Goal: Information Seeking & Learning: Learn about a topic

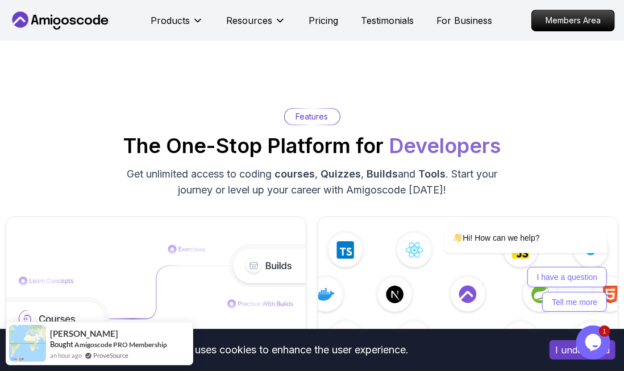
scroll to position [1594, 0]
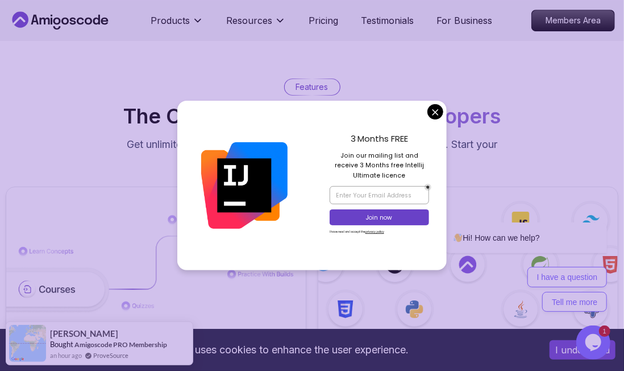
click at [446, 112] on div "3 Months FREE Join our mailing list and receive 3 Months free Intellij Ultimate…" at bounding box center [379, 186] width 135 height 170
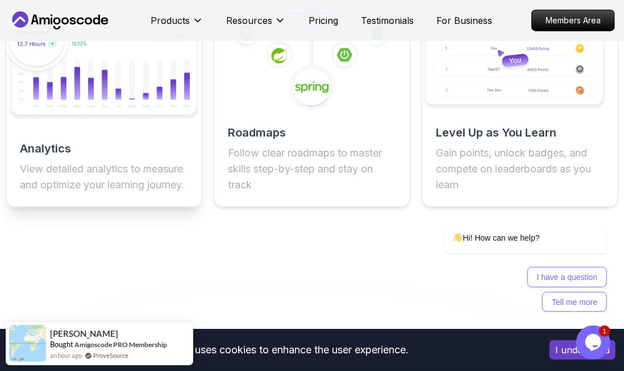
scroll to position [2060, 0]
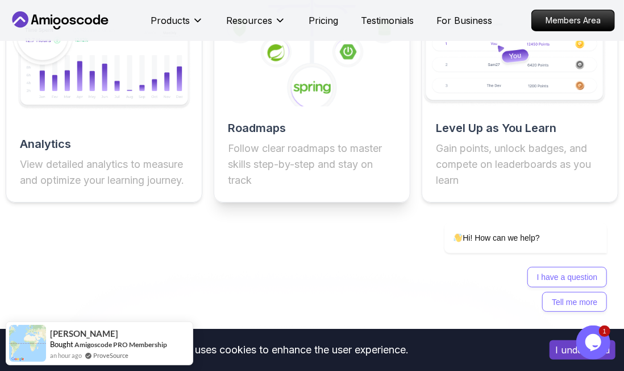
click at [250, 105] on icon at bounding box center [312, 37] width 215 height 152
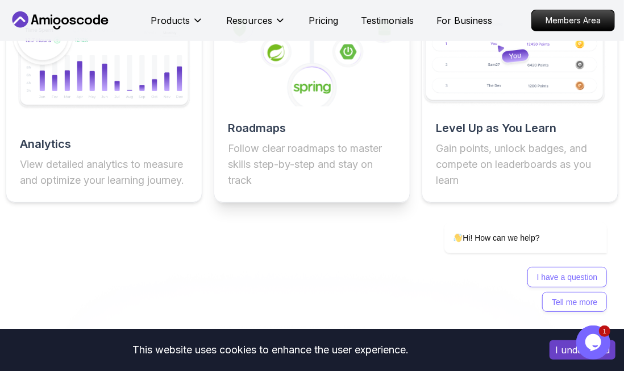
click at [239, 142] on p "Follow clear roadmaps to master skills step-by-step and stay on track" at bounding box center [312, 164] width 168 height 48
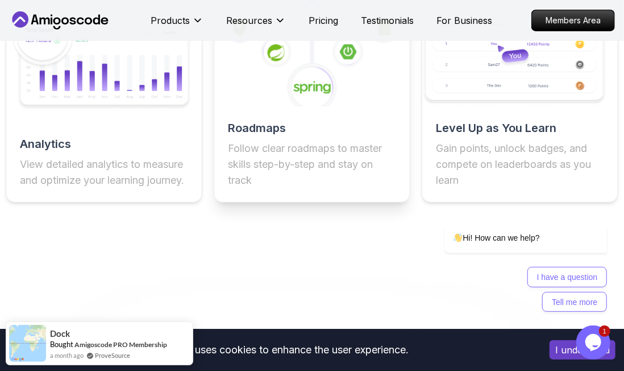
click at [247, 129] on h2 "Roadmaps" at bounding box center [312, 128] width 168 height 16
click at [303, 80] on icon at bounding box center [312, 87] width 51 height 51
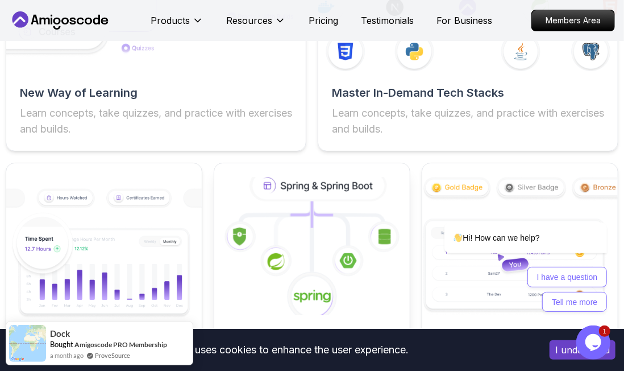
scroll to position [1868, 0]
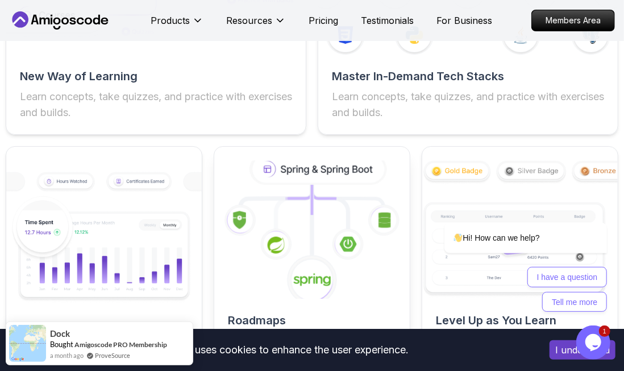
click at [291, 233] on icon at bounding box center [276, 244] width 32 height 32
click at [315, 172] on icon at bounding box center [319, 169] width 133 height 28
click at [263, 166] on icon at bounding box center [319, 169] width 133 height 28
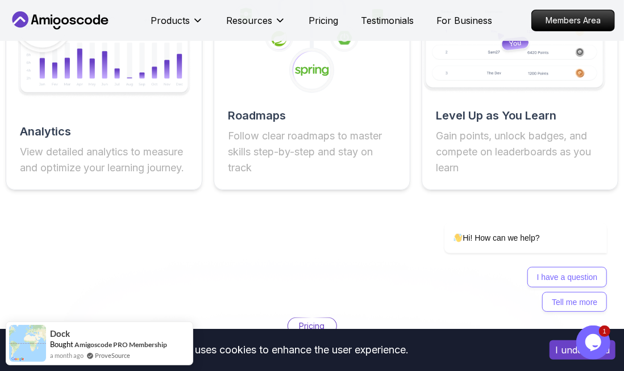
scroll to position [2061, 0]
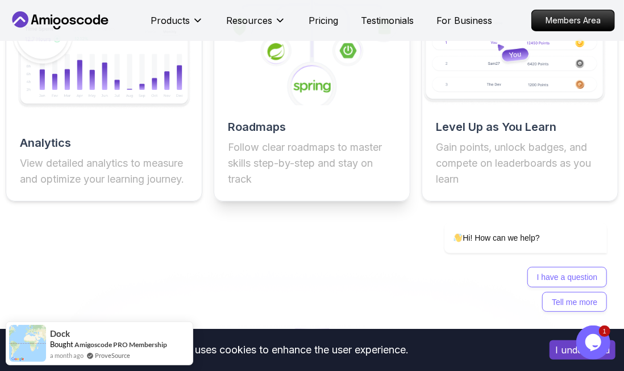
click at [312, 156] on p "Follow clear roadmaps to master skills step-by-step and stay on track" at bounding box center [312, 163] width 168 height 48
click at [297, 197] on div "Roadmaps Follow clear roadmaps to master skills step-by-step and stay on track" at bounding box center [312, 77] width 197 height 249
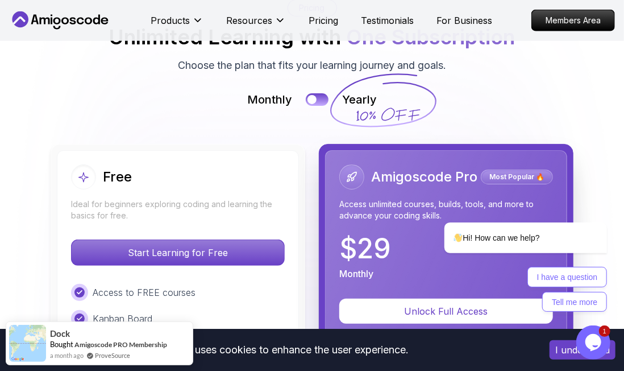
scroll to position [2396, 0]
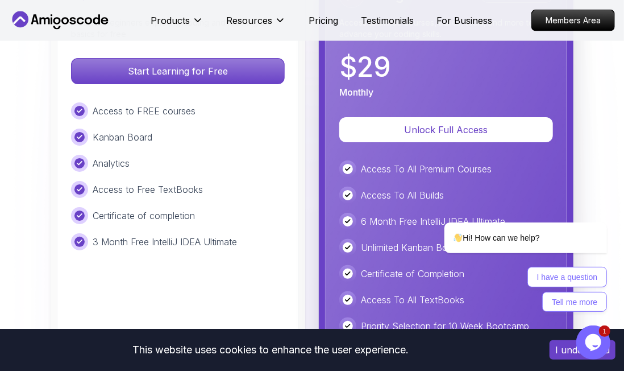
scroll to position [2574, 0]
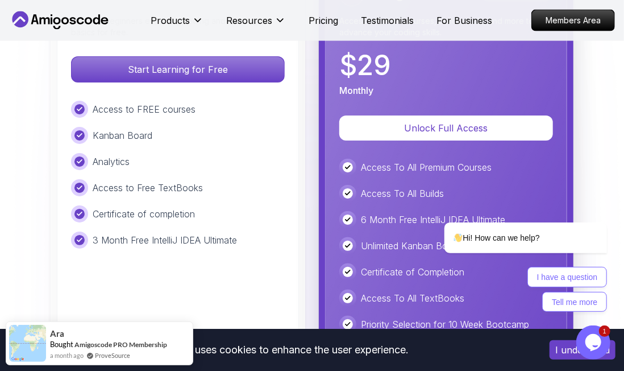
click at [98, 111] on p "Access to FREE courses" at bounding box center [144, 109] width 103 height 14
drag, startPoint x: 98, startPoint y: 111, endPoint x: 193, endPoint y: 263, distance: 178.9
click at [193, 263] on div "Free Ideal for beginners exploring coding and learning the basics for free. Sta…" at bounding box center [178, 235] width 242 height 537
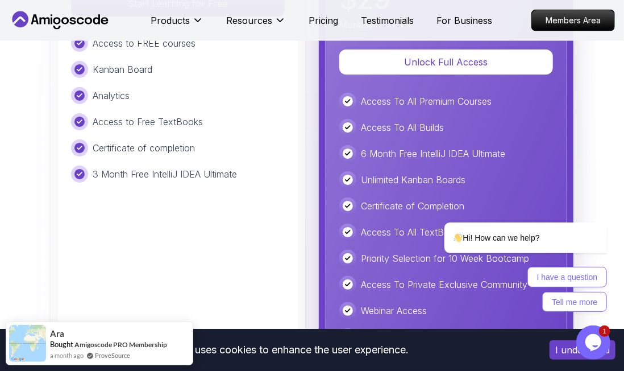
scroll to position [2639, 0]
click at [101, 174] on p "3 Month Free IntelliJ IDEA Ultimate" at bounding box center [165, 175] width 144 height 14
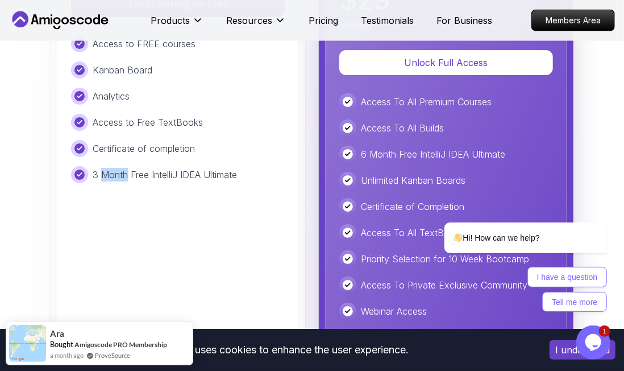
click at [101, 174] on p "3 Month Free IntelliJ IDEA Ultimate" at bounding box center [165, 175] width 144 height 14
click at [255, 214] on div "Free Ideal for beginners exploring coding and learning the basics for free. Sta…" at bounding box center [178, 170] width 242 height 537
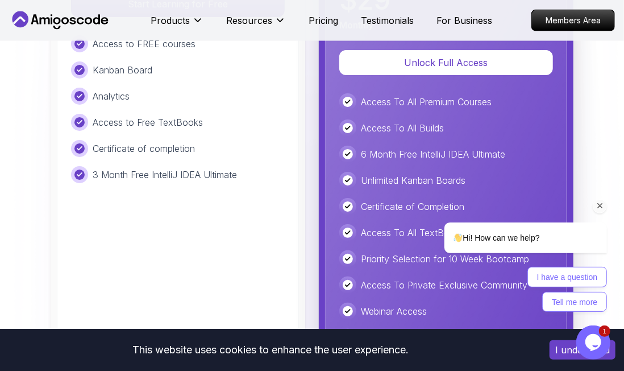
click at [482, 157] on div "Hi! How can we help? I have a question Tell me more" at bounding box center [510, 217] width 205 height 200
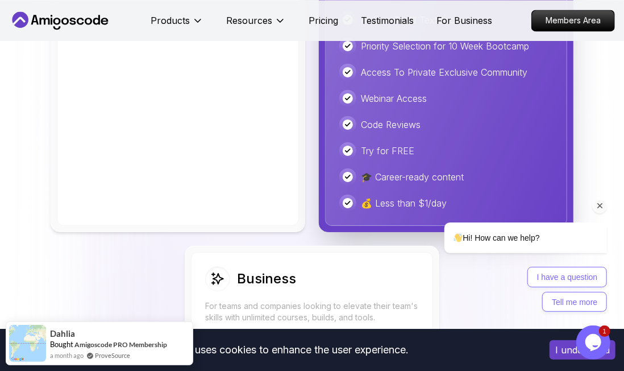
scroll to position [2855, 0]
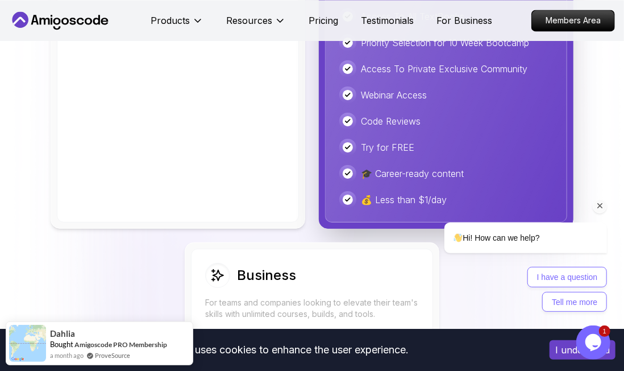
click at [598, 204] on icon "Chat attention grabber" at bounding box center [600, 205] width 10 height 10
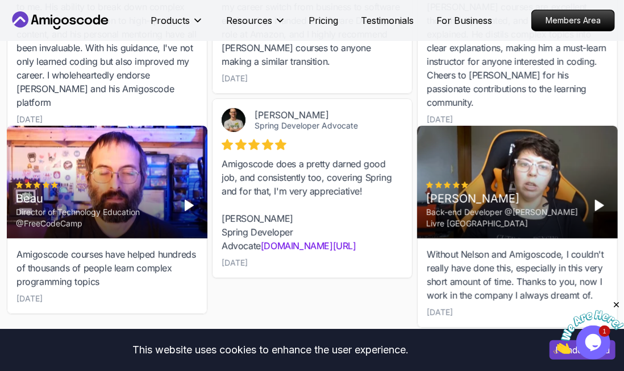
scroll to position [3847, 0]
